Goal: Navigation & Orientation: Understand site structure

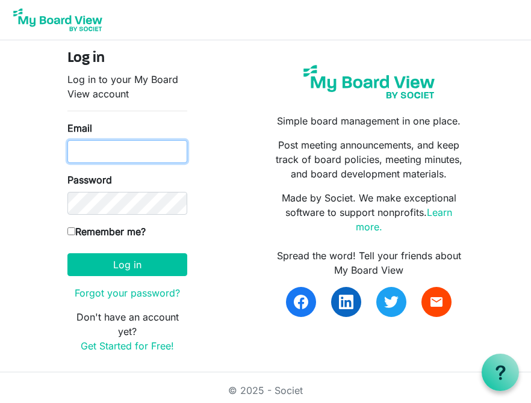
click at [139, 147] on input "Email" at bounding box center [127, 151] width 120 height 23
type input "amritparhar93@gmail.com"
click at [67, 253] on button "Log in" at bounding box center [127, 264] width 120 height 23
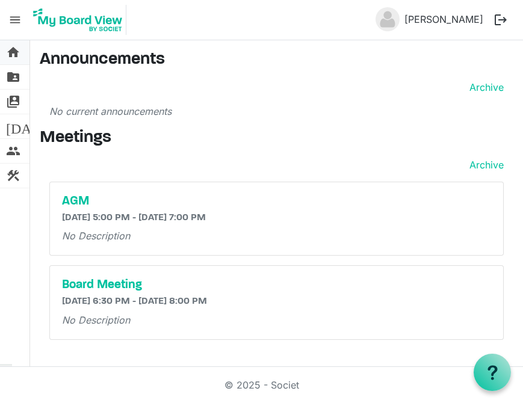
click at [10, 51] on span "home" at bounding box center [13, 52] width 14 height 24
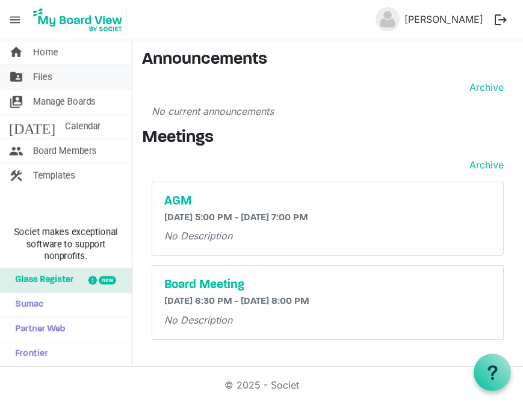
click at [45, 75] on span "Files" at bounding box center [42, 77] width 19 height 24
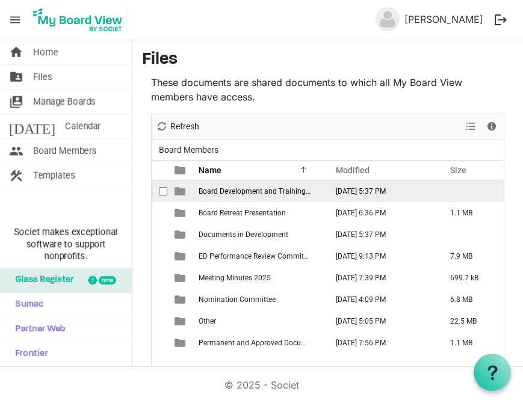
scroll to position [26, 0]
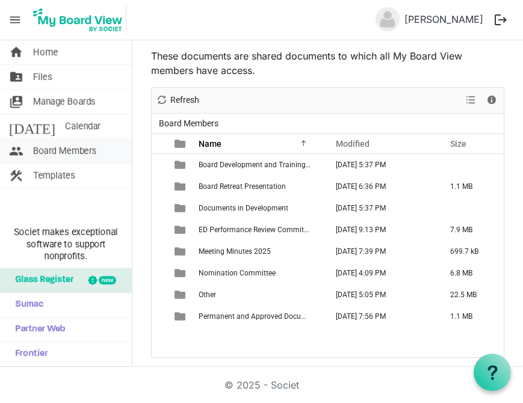
click at [82, 150] on span "Board Members" at bounding box center [65, 151] width 64 height 24
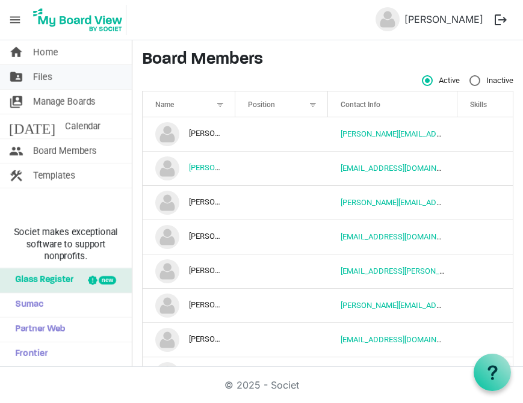
click at [60, 80] on link "folder_shared Files" at bounding box center [66, 77] width 132 height 24
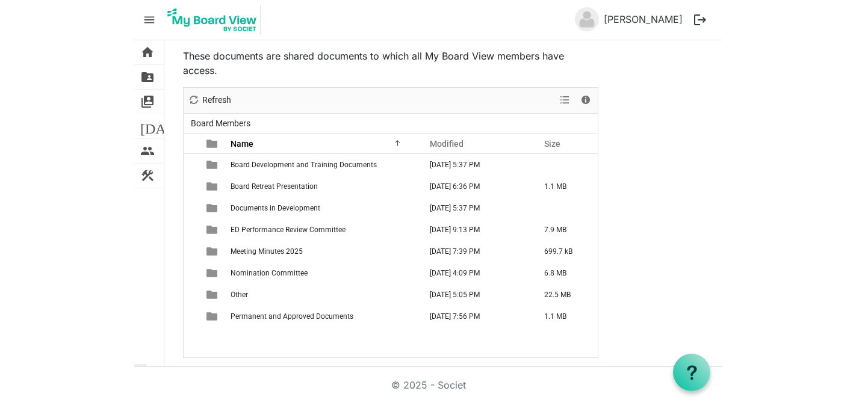
scroll to position [12, 0]
